Goal: Check status: Check status

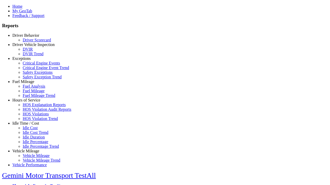
click at [30, 84] on link "Fuel Mileage" at bounding box center [23, 82] width 22 height 4
click at [33, 93] on link "Fuel Mileage" at bounding box center [34, 91] width 22 height 4
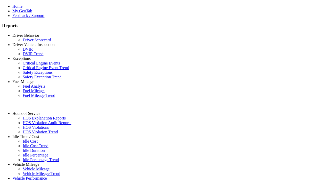
select select "**********"
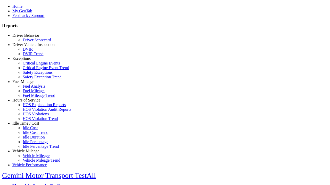
type input "**********"
